Goal: Register for event/course

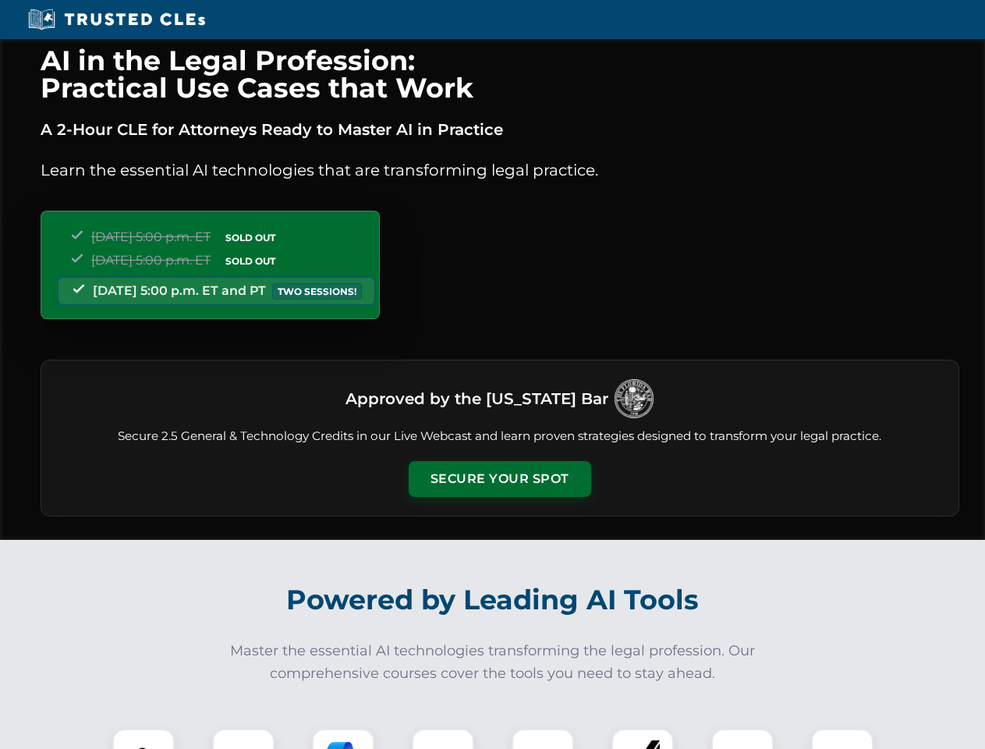
click at [499, 479] on button "Secure Your Spot" at bounding box center [500, 479] width 182 height 36
click at [143, 738] on img at bounding box center [143, 759] width 45 height 45
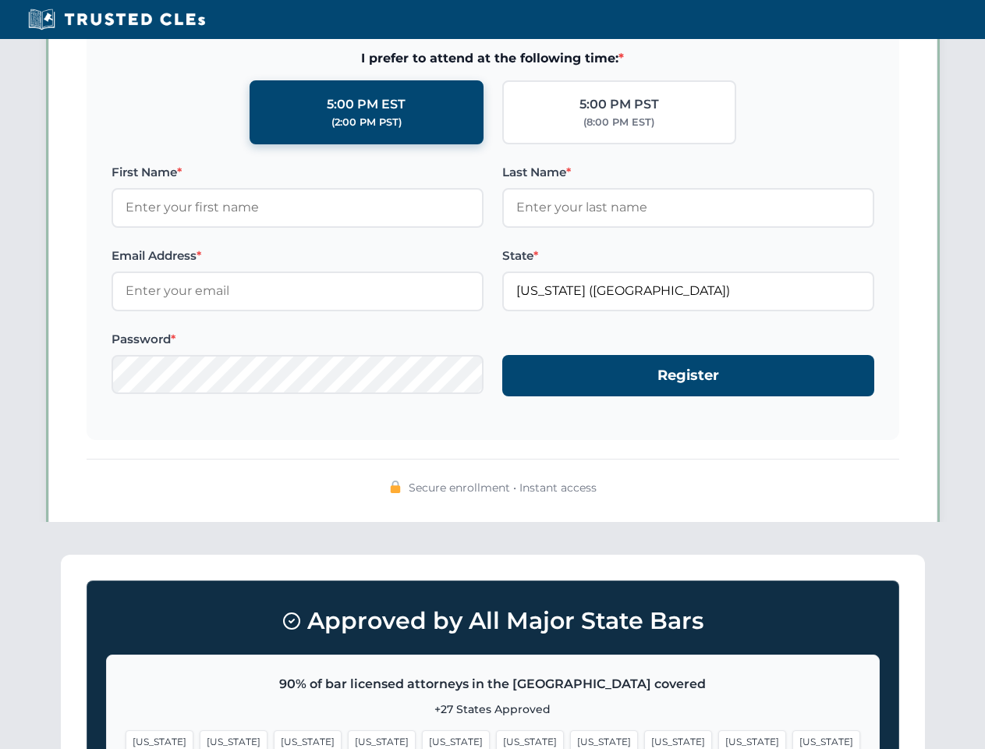
click at [570, 738] on span "[US_STATE]" at bounding box center [604, 741] width 68 height 23
click at [718, 738] on span "[US_STATE]" at bounding box center [752, 741] width 68 height 23
